Goal: Task Accomplishment & Management: Use online tool/utility

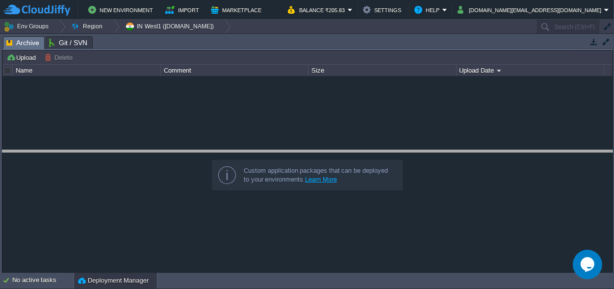
drag, startPoint x: 268, startPoint y: 41, endPoint x: 260, endPoint y: 270, distance: 229.2
click at [263, 270] on body "New Environment Import Marketplace Bonus ₹0.00 Upgrade Account Balance ₹205.83 …" at bounding box center [307, 144] width 614 height 289
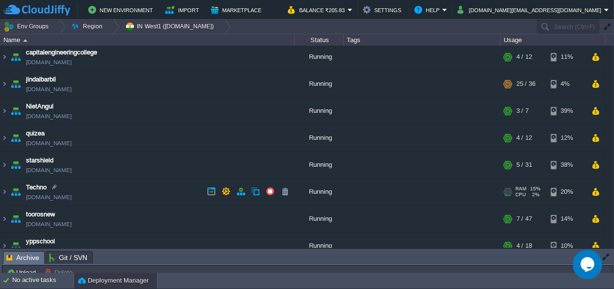
scroll to position [40, 0]
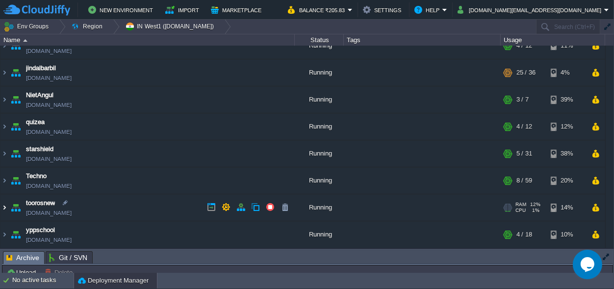
click at [2, 207] on img at bounding box center [4, 207] width 8 height 26
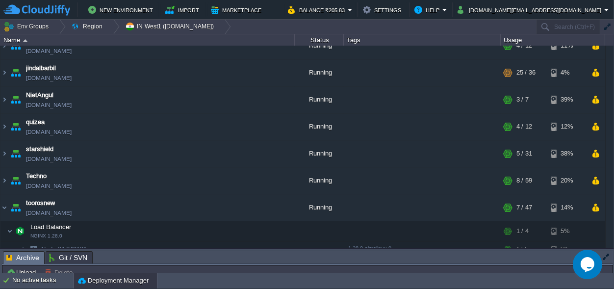
scroll to position [132, 0]
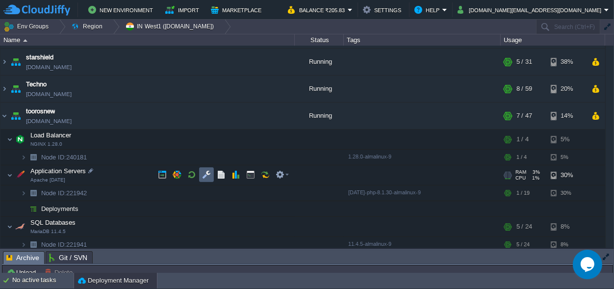
click at [206, 171] on button "button" at bounding box center [206, 174] width 9 height 9
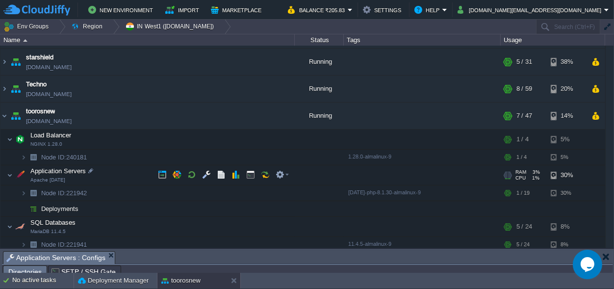
scroll to position [16, 0]
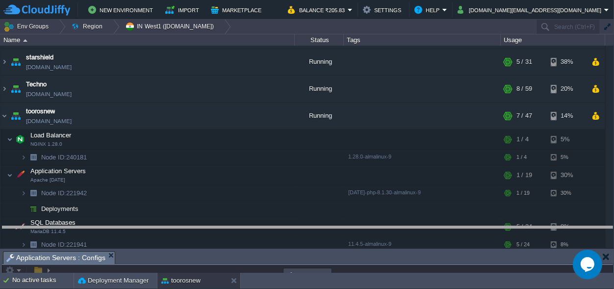
drag, startPoint x: 272, startPoint y: 258, endPoint x: 255, endPoint y: -38, distance: 296.3
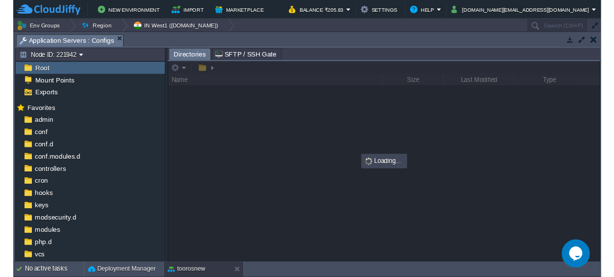
scroll to position [0, 0]
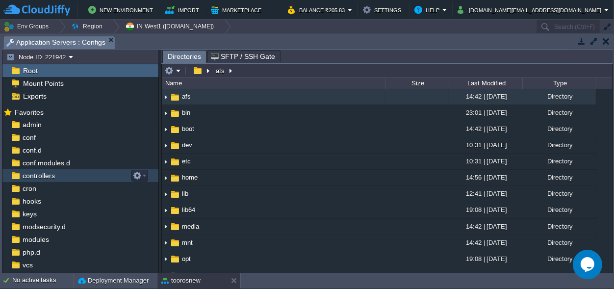
click at [52, 171] on span "controllers" at bounding box center [39, 175] width 36 height 9
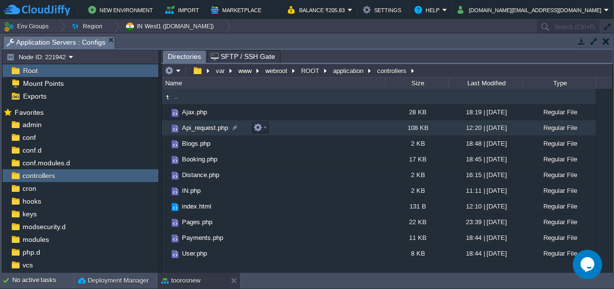
click at [196, 126] on span "Api_request.php" at bounding box center [205, 128] width 49 height 8
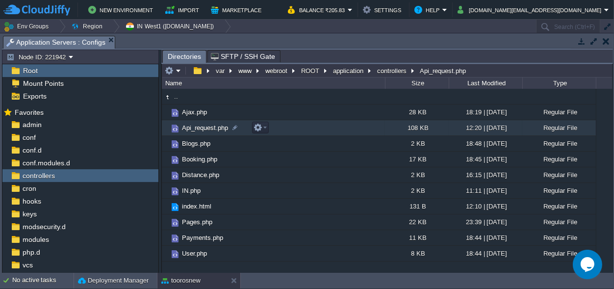
click at [196, 126] on span "Api_request.php" at bounding box center [205, 128] width 49 height 8
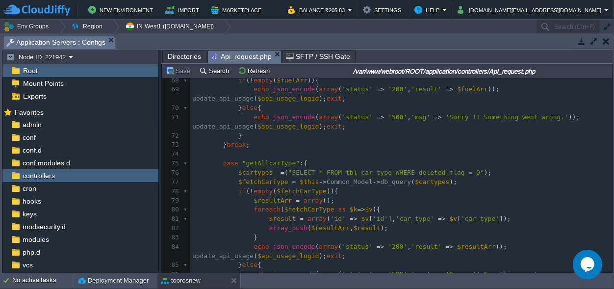
scroll to position [459, 0]
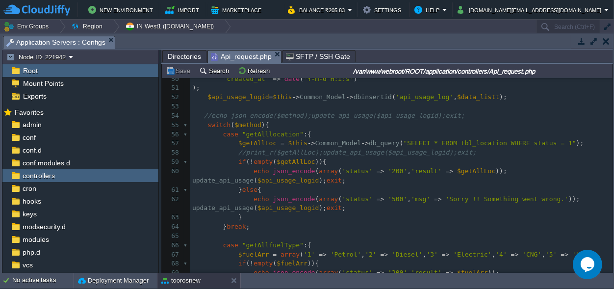
click at [225, 132] on div "1935 <?php 40 $this -> load -> helper ( 'url' ); 41 $current_url = current_url …" at bounding box center [401, 180] width 422 height 397
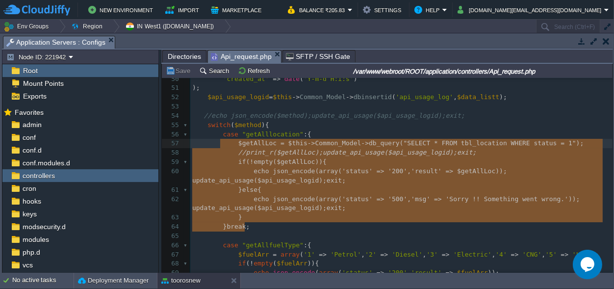
type textarea "case "getAlllocation":{ $getAllLoc = $this->Common_Model->db_query("SELECT * FR…"
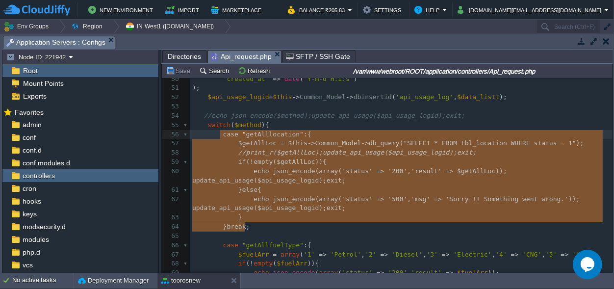
scroll to position [61, 80]
drag, startPoint x: 253, startPoint y: 225, endPoint x: 217, endPoint y: 139, distance: 93.2
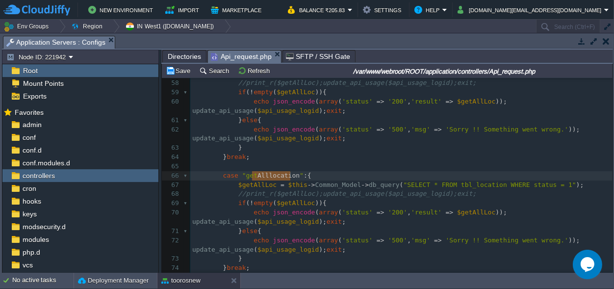
scroll to position [0, 38]
drag, startPoint x: 289, startPoint y: 176, endPoint x: 253, endPoint y: 174, distance: 36.3
type textarea "deltype"
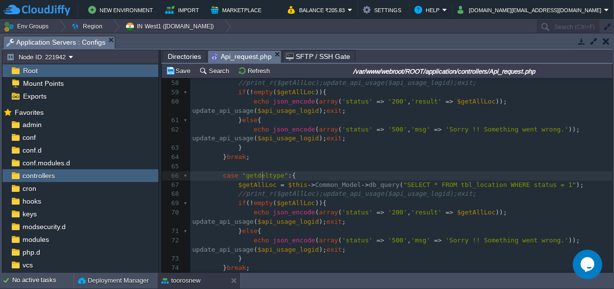
click at [262, 176] on span ""getdeltype"" at bounding box center [265, 175] width 46 height 7
click at [252, 175] on div "xxxxxxxxxx <?php 40 $this -> load -> helper ( 'url' ); 41 $current_url = curren…" at bounding box center [401, 166] width 422 height 508
type textarea "a"
type textarea "Avl"
click at [272, 175] on span ""getAvldeltype"" at bounding box center [270, 175] width 57 height 7
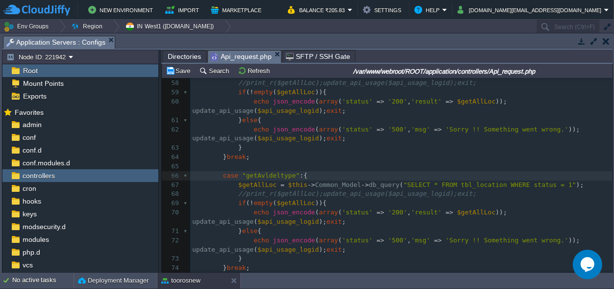
type textarea "y"
type textarea "_"
click at [263, 175] on div "xxxxxxxxxx <?php 40 $this -> load -> helper ( 'url' ); 41 $current_url = curren…" at bounding box center [401, 166] width 422 height 508
click at [276, 176] on span ""getAvldel_type"" at bounding box center [272, 175] width 61 height 7
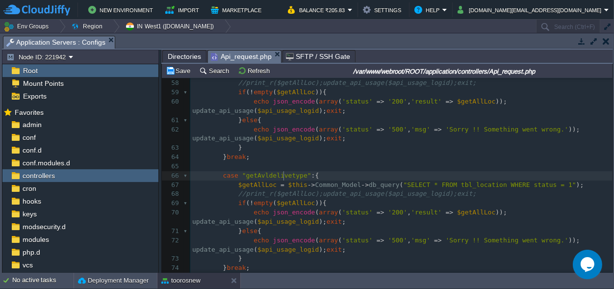
scroll to position [0, 14]
type textarea "[PERSON_NAME]"
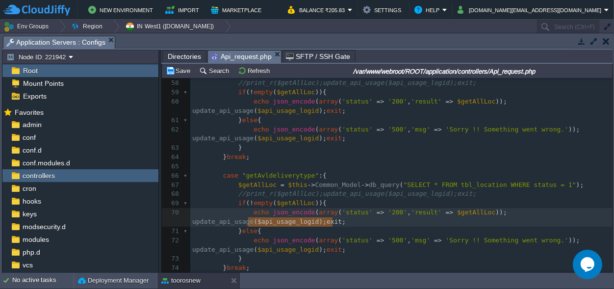
type textarea "update_api_usage($api_usage_logid);exit;"
drag, startPoint x: 344, startPoint y: 221, endPoint x: 190, endPoint y: 218, distance: 154.0
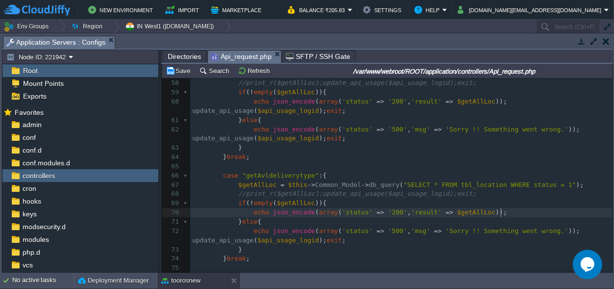
scroll to position [0, 0]
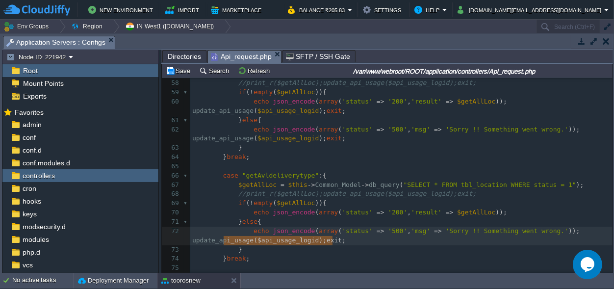
type textarea "update_api_usage($api_usage_logid);exit;"
drag, startPoint x: 337, startPoint y: 240, endPoint x: 171, endPoint y: 240, distance: 165.8
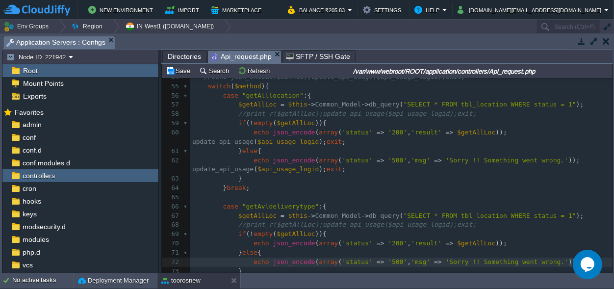
scroll to position [482, 0]
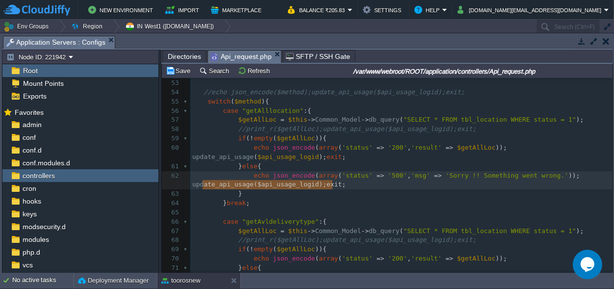
type textarea "update_api_usage($api_usage_logid);exit;"
drag, startPoint x: 342, startPoint y: 184, endPoint x: 169, endPoint y: 182, distance: 173.2
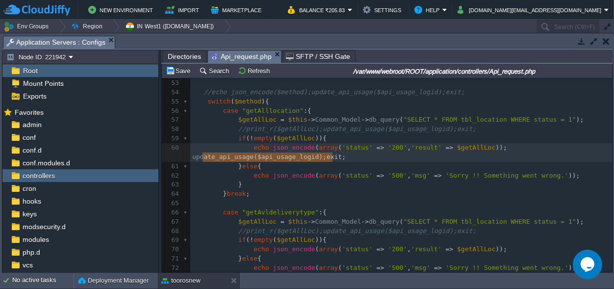
type textarea "update_api_usage($api_usage_logid);exit;"
drag, startPoint x: 340, startPoint y: 157, endPoint x: 183, endPoint y: 156, distance: 156.5
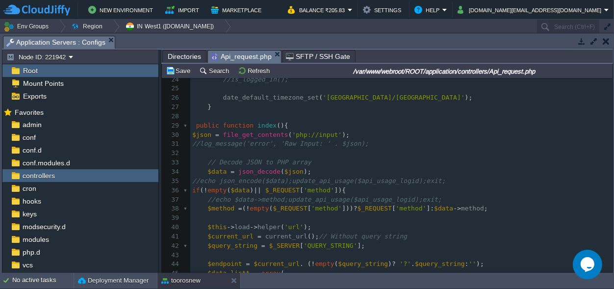
scroll to position [207, 0]
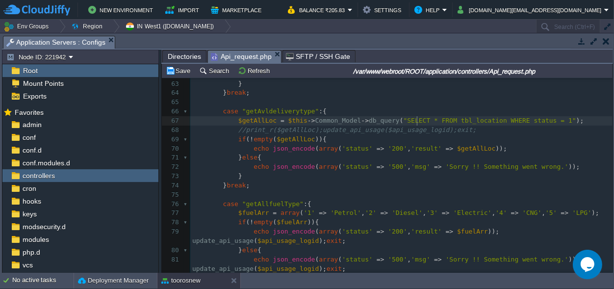
click at [417, 120] on div "xxxxxxxxxx <?php 52 $api_usage_logid = $this -> Common_Model -> dbinsertid ( 'a…" at bounding box center [401, 166] width 422 height 379
paste textarea ","
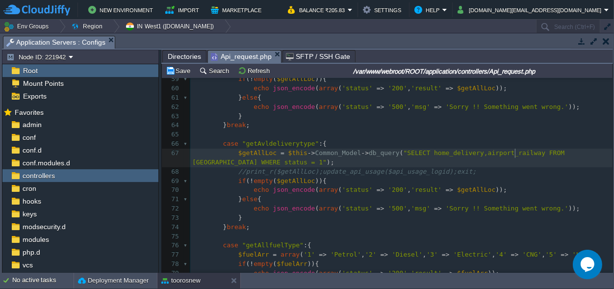
scroll to position [528, 0]
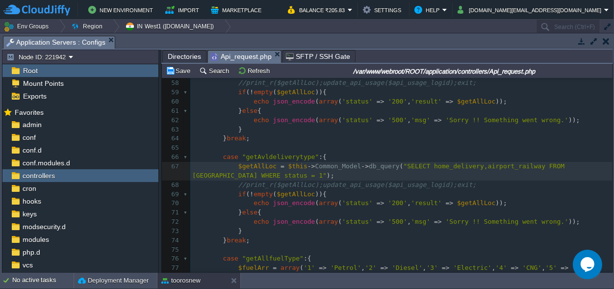
type textarea ","
click at [204, 176] on div "xxxxxxxxxx <?php 52 $api_usage_logid = $this -> Common_Model -> dbinsertid ( 'a…" at bounding box center [401, 217] width 422 height 388
type textarea "status"
paste textarea ","
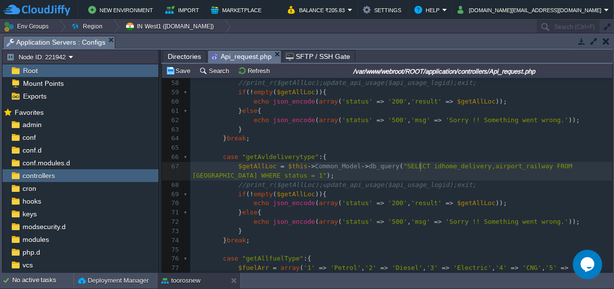
type textarea ","
click at [226, 176] on span ""SELECT id,home_delivery,airport_railway FROM [GEOGRAPHIC_DATA] WHERE status = …" at bounding box center [386, 170] width 388 height 17
type textarea "status"
paste textarea
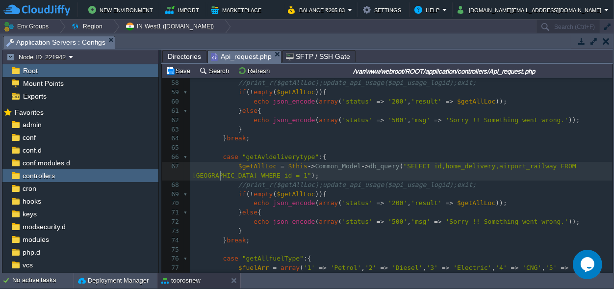
scroll to position [0, 0]
click at [234, 174] on span ""SELECT id,home_delivery,airport_railway FROM [GEOGRAPHIC_DATA] WHERE id = 1"" at bounding box center [386, 170] width 388 height 17
type textarea "$loc_id"
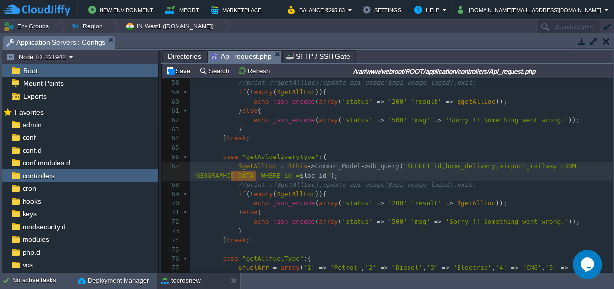
drag, startPoint x: 255, startPoint y: 175, endPoint x: 232, endPoint y: 176, distance: 23.1
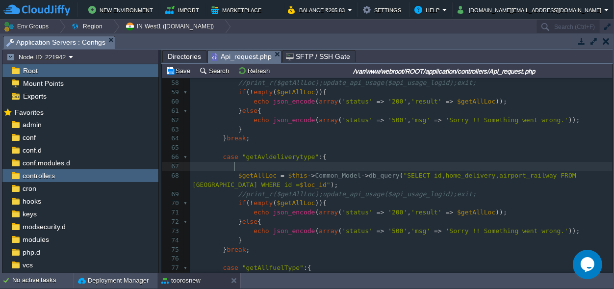
paste textarea "="
type textarea "="
type textarea "$_REQUEST[];"
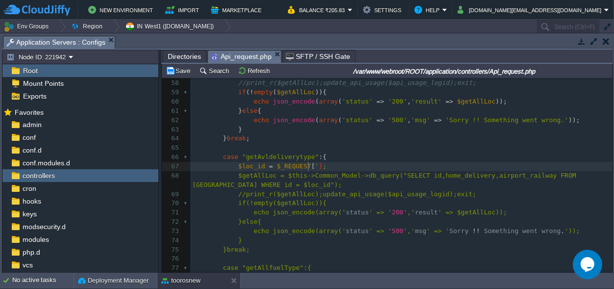
type textarea "''"
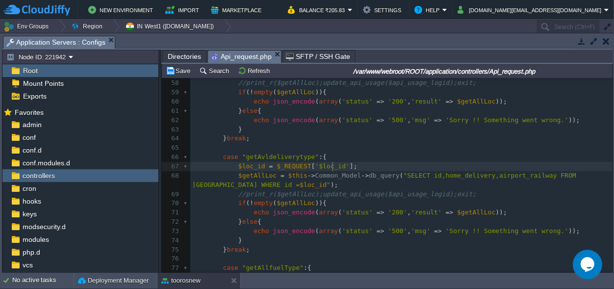
click at [312, 168] on div "xxxxxxxxxx <?php 47 'method' => $method , 48 'ip_address' => $this -> input -> …" at bounding box center [401, 199] width 422 height 444
click at [248, 168] on span "$loc_id" at bounding box center [251, 165] width 27 height 7
type textarea "$loc_id"
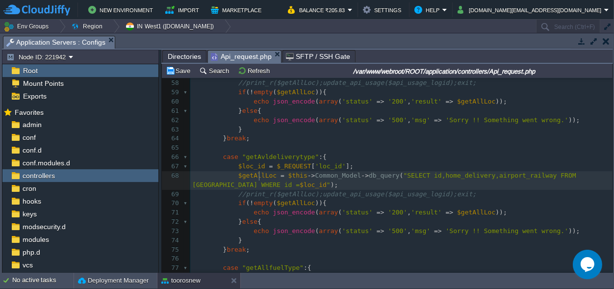
click at [258, 175] on span "$getAllLoc" at bounding box center [257, 175] width 38 height 7
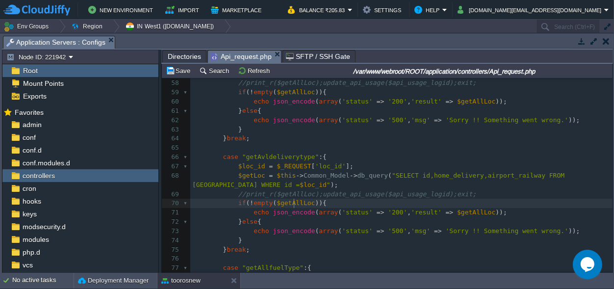
click at [294, 203] on span "$getAllLoc" at bounding box center [296, 202] width 38 height 7
click at [459, 213] on div "xxxxxxxxxx <?php 47 'method' => $method , 48 'ip_address' => $this -> input -> …" at bounding box center [401, 199] width 422 height 444
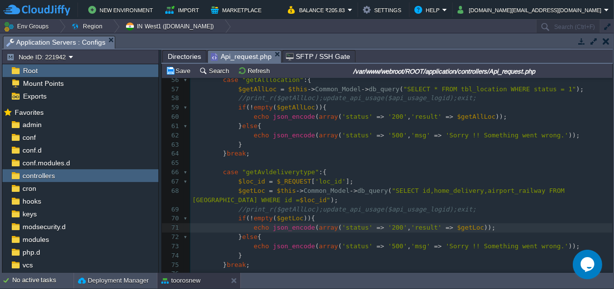
scroll to position [528, 0]
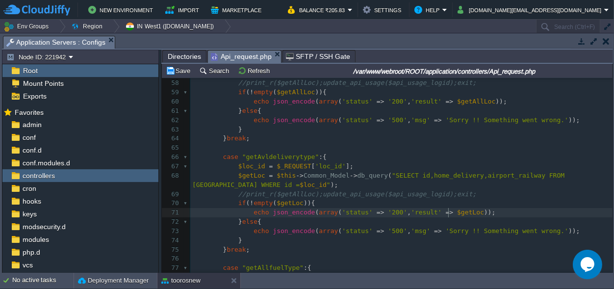
click at [275, 154] on pre "case "getAvldeliverytype" :{" at bounding box center [401, 157] width 422 height 9
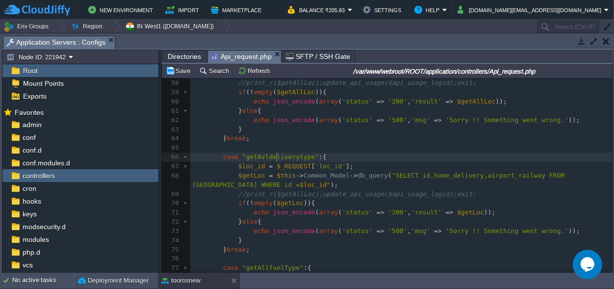
type textarea "getAvldeliverytype"
click at [318, 165] on div "xxxxxxxxxx <?php 47 'method' => $method , 48 'ip_address' => $this -> input -> …" at bounding box center [401, 199] width 422 height 444
type textarea "loc_id"
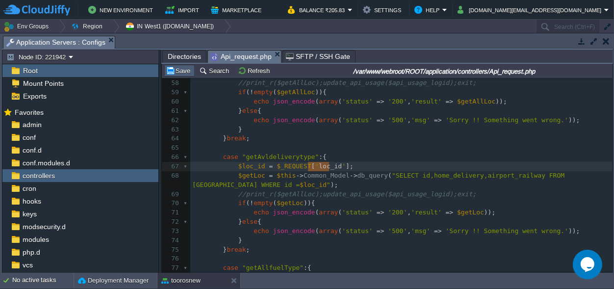
click at [181, 69] on button "Save" at bounding box center [179, 70] width 27 height 9
type textarea "loc_id"
paste textarea
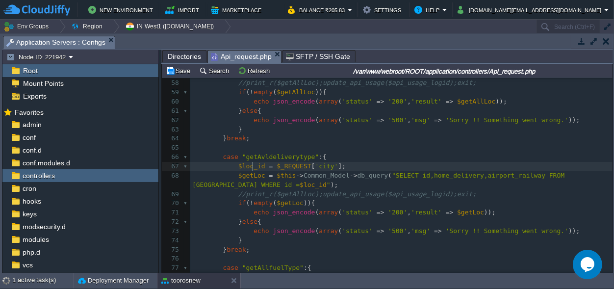
scroll to position [0, 0]
click at [251, 163] on span "$loc_id" at bounding box center [251, 165] width 27 height 7
type textarea "$loc_id"
type textarea "loc_id"
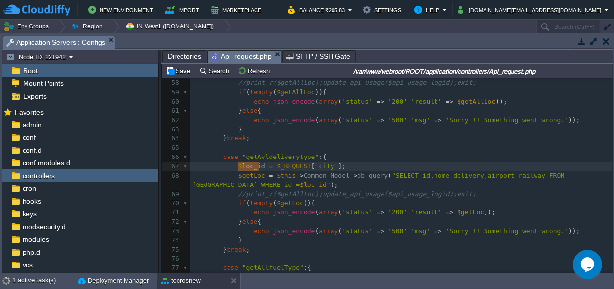
drag, startPoint x: 258, startPoint y: 165, endPoint x: 239, endPoint y: 167, distance: 19.2
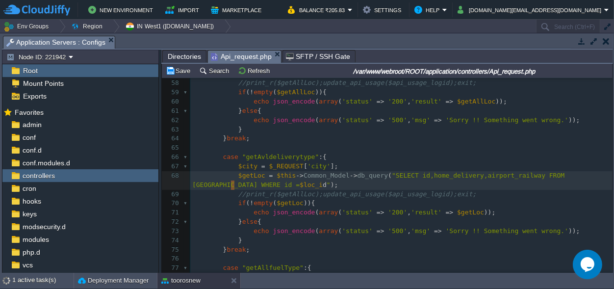
type textarea "loc_id"
drag, startPoint x: 234, startPoint y: 184, endPoint x: 214, endPoint y: 184, distance: 19.6
click at [185, 70] on button "Save" at bounding box center [179, 70] width 27 height 9
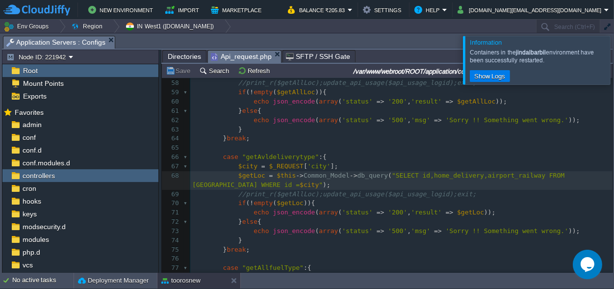
click at [614, 61] on div at bounding box center [626, 60] width 0 height 48
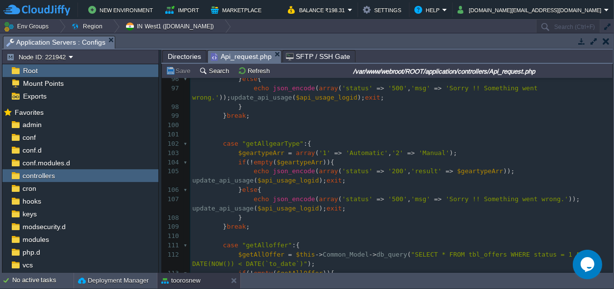
scroll to position [941, 0]
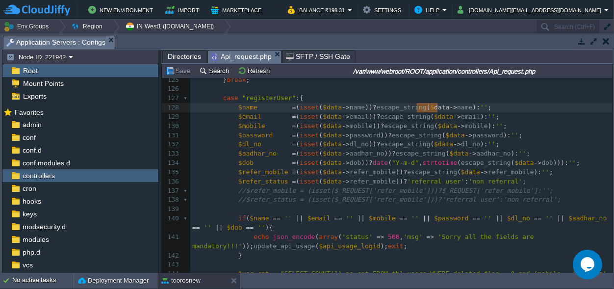
type textarea "$data->"
drag, startPoint x: 437, startPoint y: 105, endPoint x: 414, endPoint y: 105, distance: 22.6
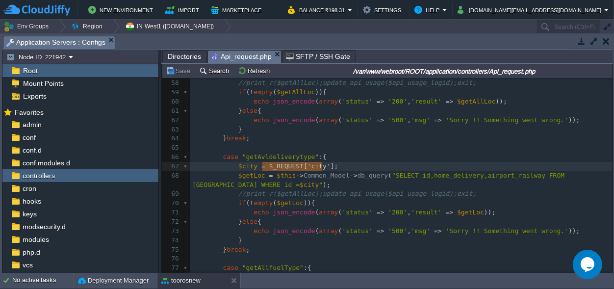
drag, startPoint x: 321, startPoint y: 165, endPoint x: 261, endPoint y: 164, distance: 60.3
type textarea "city"
click at [314, 170] on pre "$city = $data -> city ;" at bounding box center [401, 166] width 422 height 9
click at [335, 167] on pre "$city = $data -> city ;" at bounding box center [401, 166] width 422 height 9
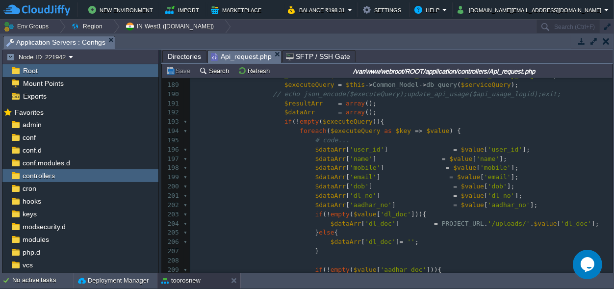
scroll to position [2041, 0]
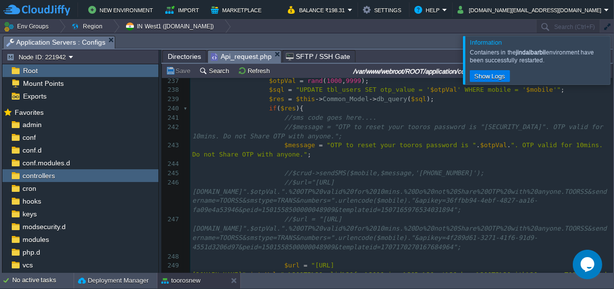
click at [614, 53] on div at bounding box center [626, 60] width 0 height 48
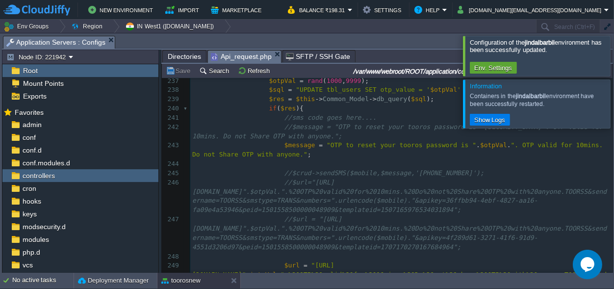
click at [614, 55] on div at bounding box center [626, 56] width 0 height 40
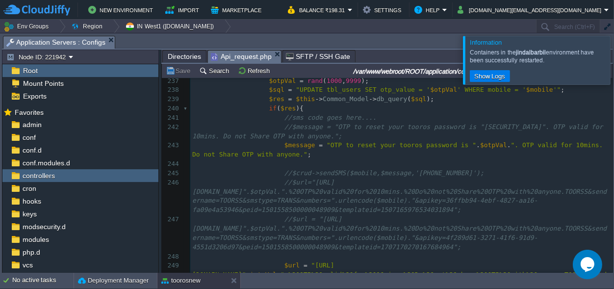
click at [614, 58] on div at bounding box center [626, 60] width 0 height 48
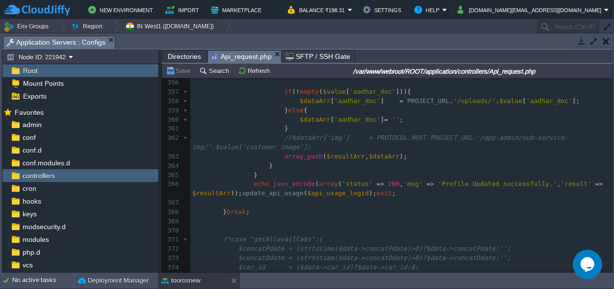
scroll to position [3922, 0]
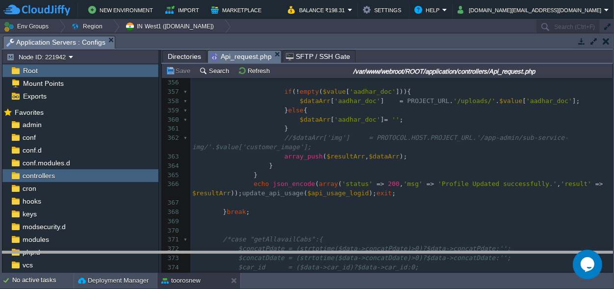
drag, startPoint x: 216, startPoint y: 41, endPoint x: 196, endPoint y: 283, distance: 242.1
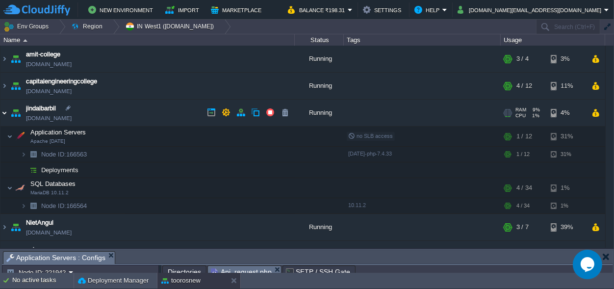
click at [3, 113] on img at bounding box center [4, 113] width 8 height 26
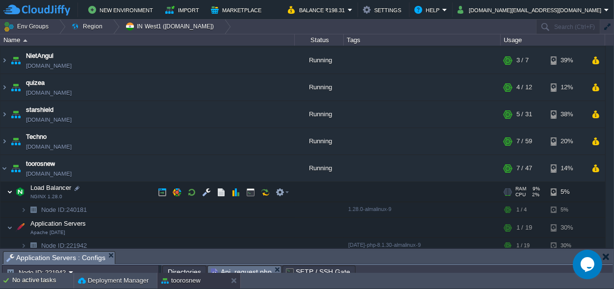
scroll to position [92, 0]
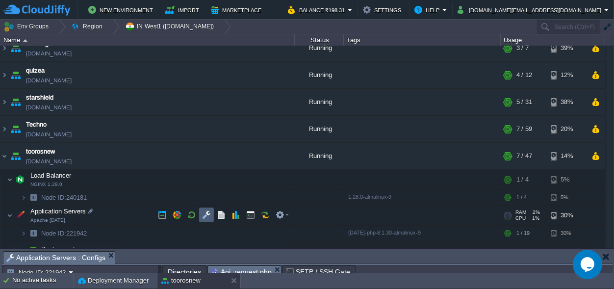
click at [202, 215] on td at bounding box center [206, 214] width 15 height 15
drag, startPoint x: 335, startPoint y: 259, endPoint x: 257, endPoint y: -38, distance: 308.0
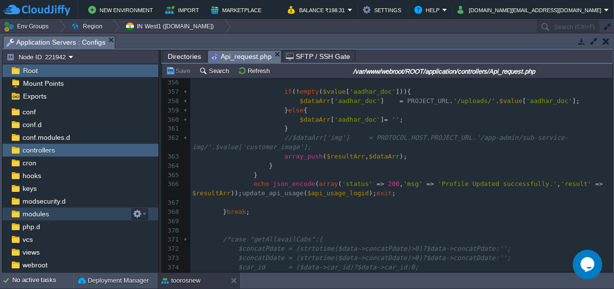
scroll to position [47, 0]
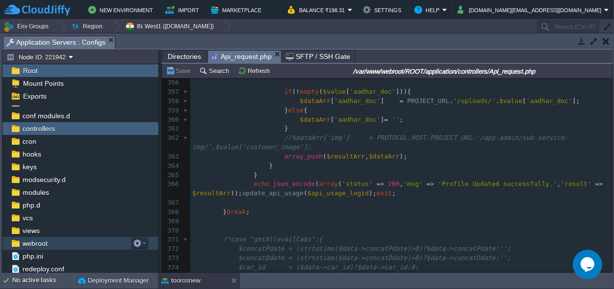
click at [42, 241] on span "webroot" at bounding box center [35, 243] width 28 height 9
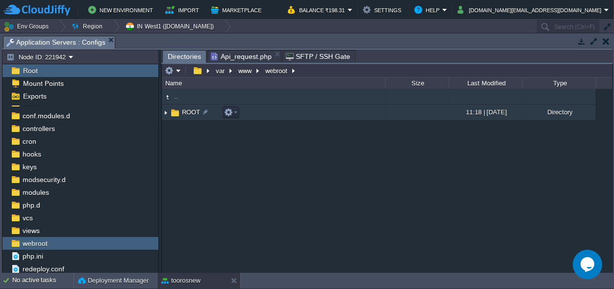
click at [184, 113] on span "ROOT" at bounding box center [191, 112] width 21 height 8
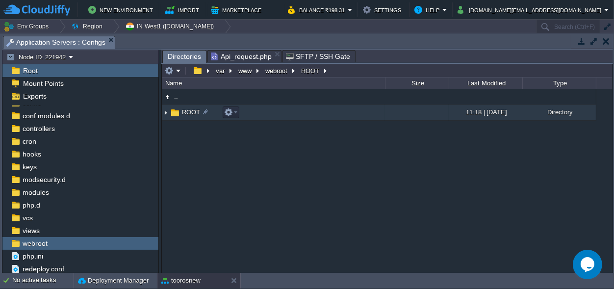
click at [184, 113] on span "ROOT" at bounding box center [191, 112] width 21 height 8
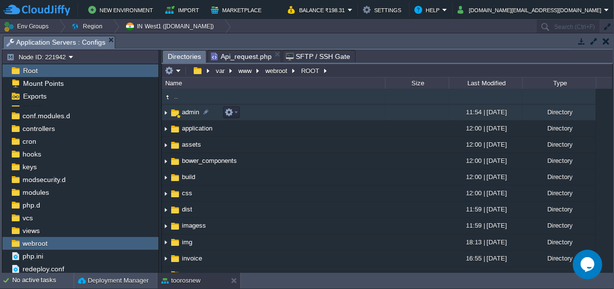
click at [188, 112] on span "admin" at bounding box center [191, 112] width 20 height 8
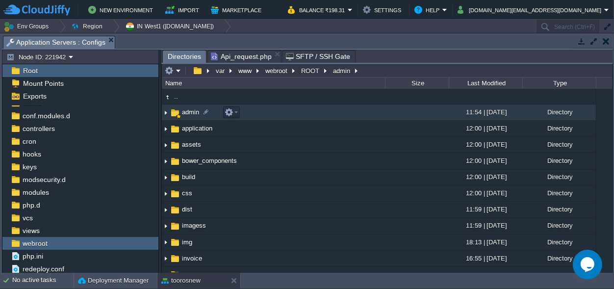
click at [188, 112] on span "admin" at bounding box center [191, 112] width 20 height 8
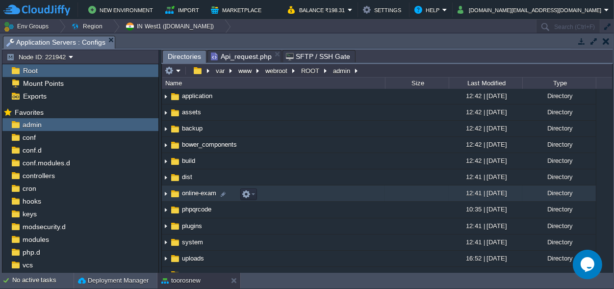
scroll to position [0, 0]
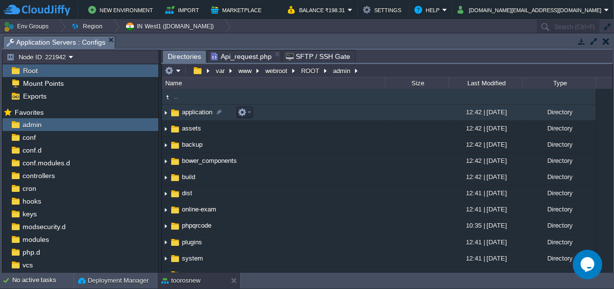
click at [190, 111] on span "application" at bounding box center [197, 112] width 33 height 8
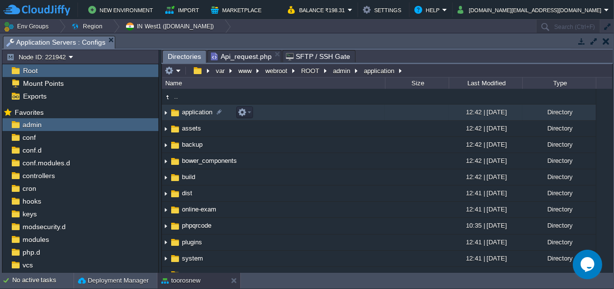
click at [190, 111] on span "application" at bounding box center [197, 112] width 33 height 8
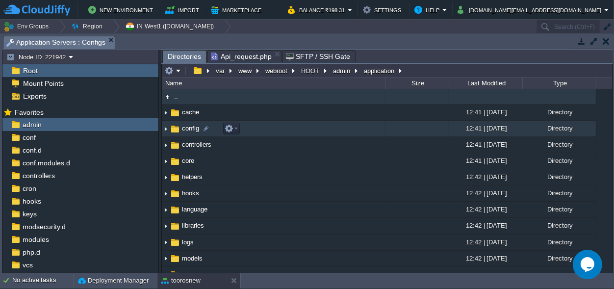
click at [187, 125] on span "config" at bounding box center [191, 128] width 20 height 8
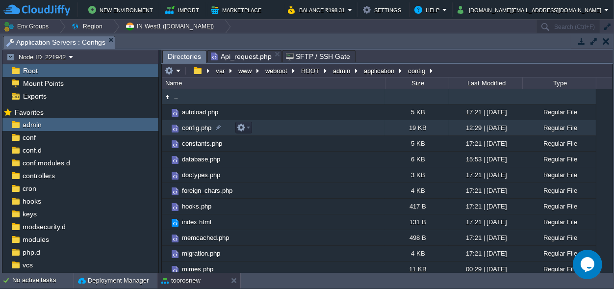
click at [187, 125] on span "config.php" at bounding box center [197, 128] width 32 height 8
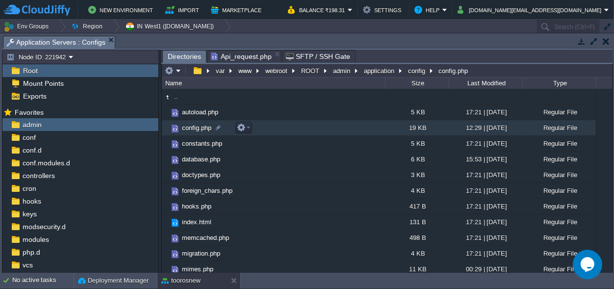
click at [187, 125] on span "config.php" at bounding box center [197, 128] width 32 height 8
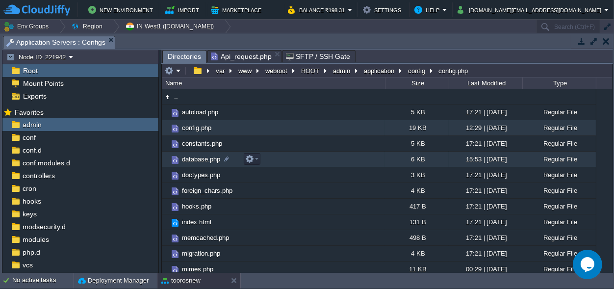
click at [206, 155] on span "database.php" at bounding box center [201, 159] width 41 height 8
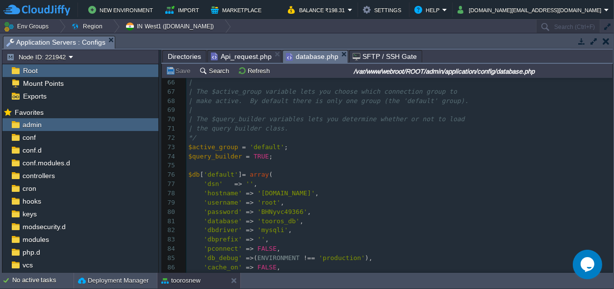
scroll to position [642, 0]
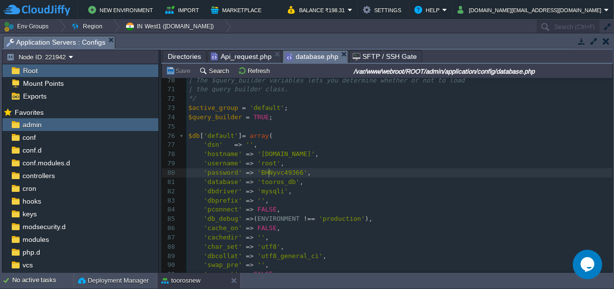
click at [267, 172] on span "'BHNyvc49366'" at bounding box center [283, 172] width 50 height 7
type textarea "BHNyvc49366"
